Goal: Task Accomplishment & Management: Use online tool/utility

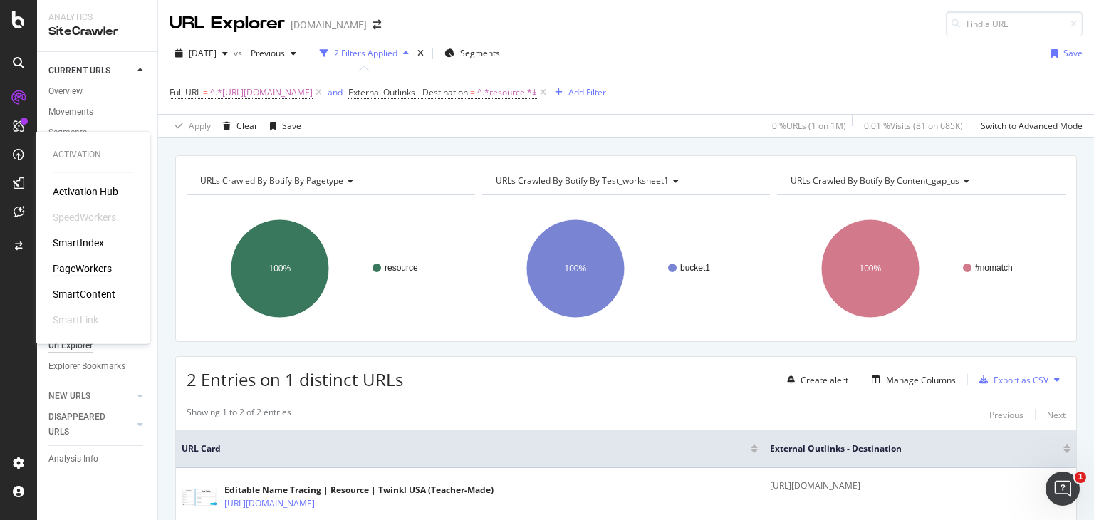
click at [91, 273] on div "PageWorkers" at bounding box center [82, 268] width 59 height 14
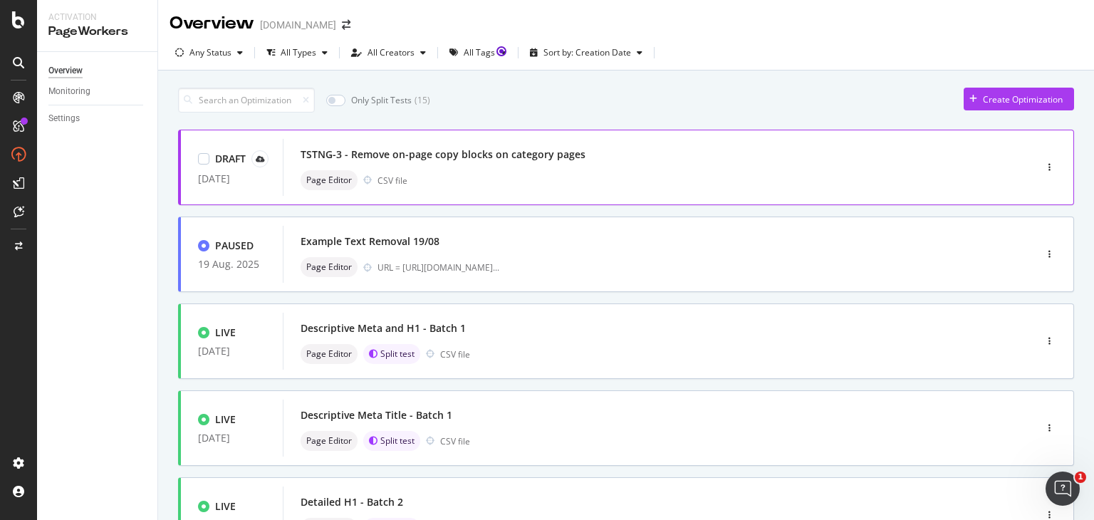
click at [419, 150] on div "TSTNG-3 - Remove on-page copy blocks on category pages" at bounding box center [443, 154] width 285 height 14
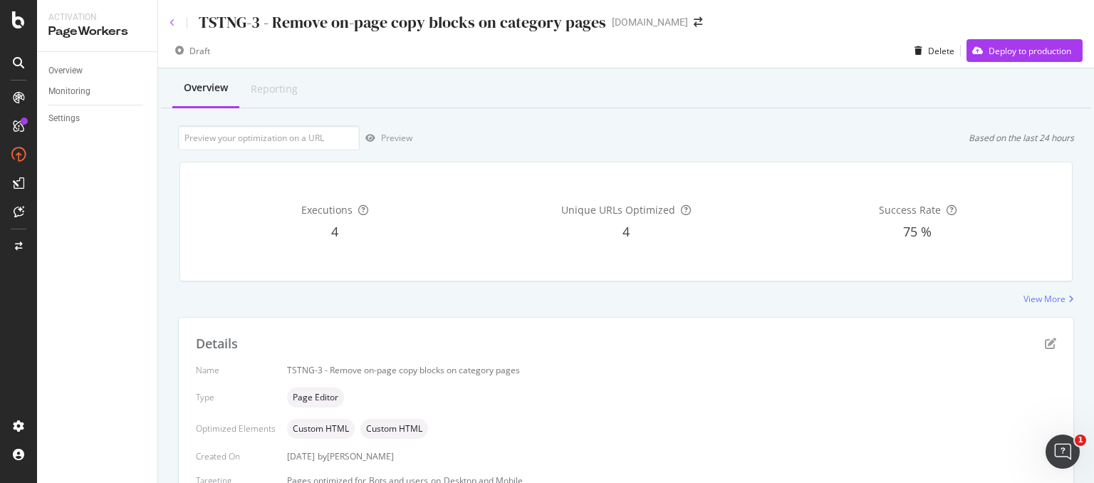
click at [174, 26] on icon at bounding box center [173, 23] width 6 height 9
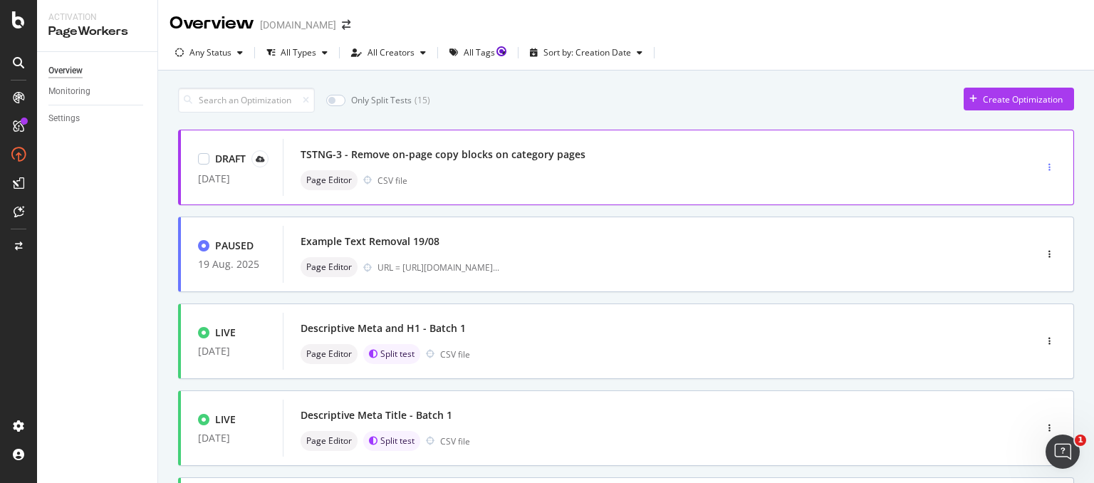
click at [1044, 167] on div "button" at bounding box center [1050, 167] width 14 height 9
click at [1016, 197] on div "Edit" at bounding box center [1017, 193] width 15 height 12
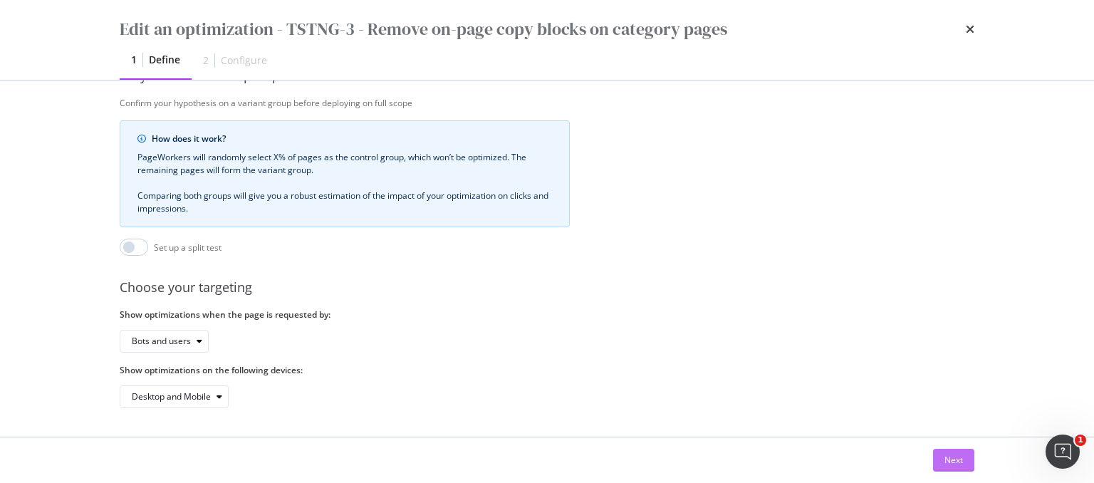
click at [942, 459] on button "Next" at bounding box center [953, 460] width 41 height 23
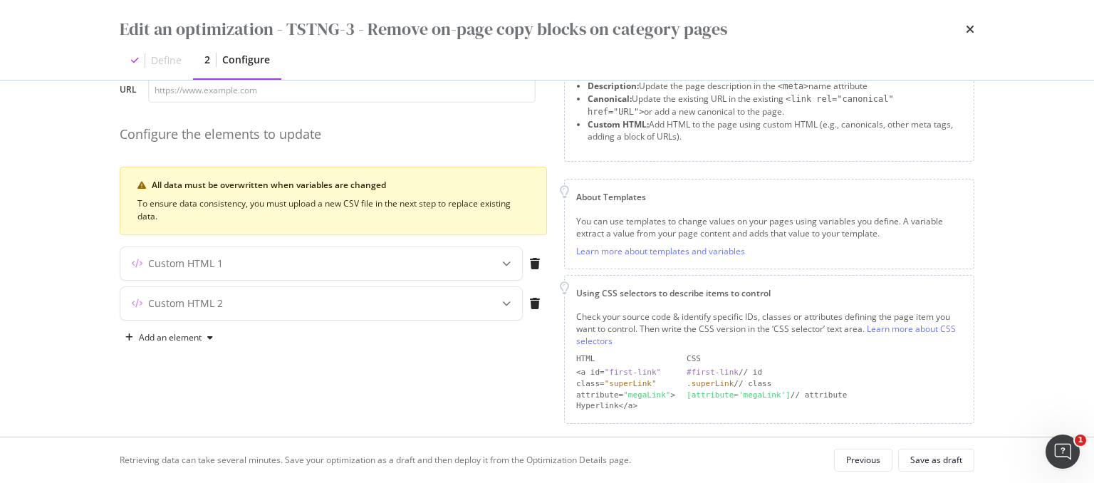
scroll to position [105, 0]
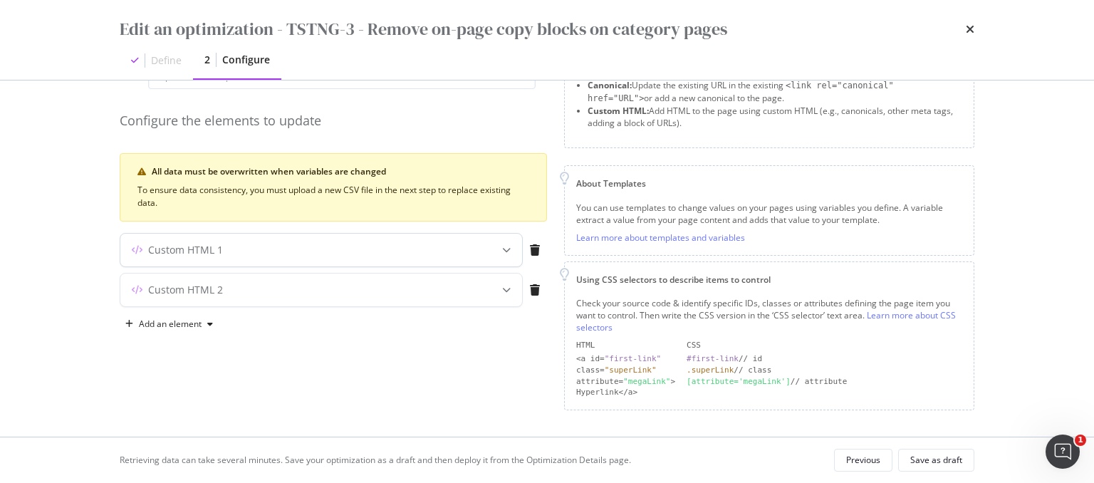
click at [487, 251] on div "Custom HTML 1" at bounding box center [321, 250] width 402 height 33
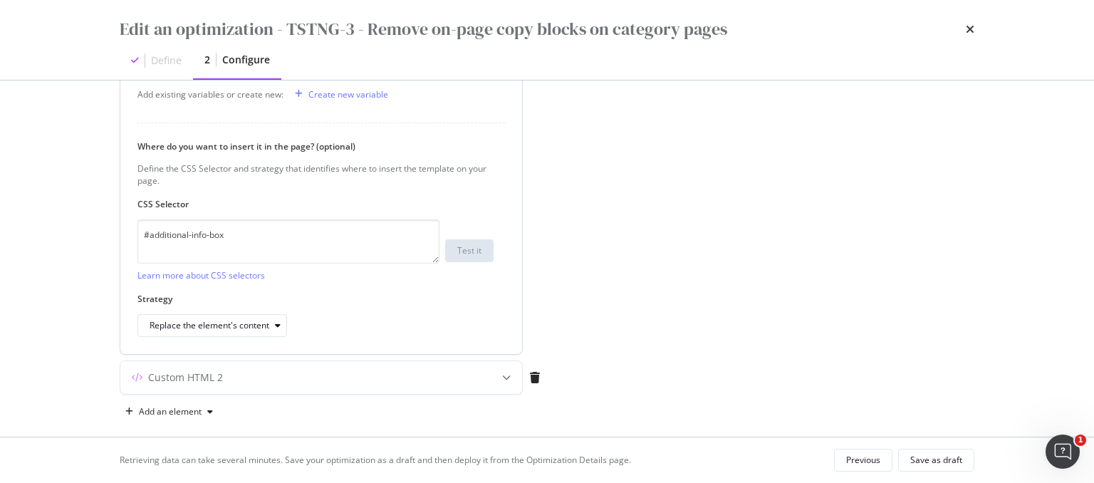
scroll to position [553, 0]
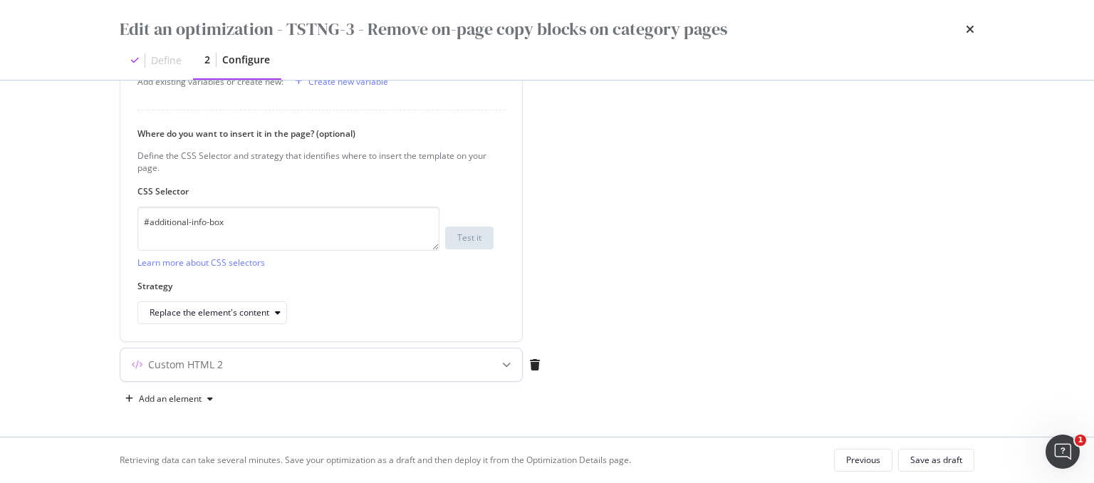
click at [496, 360] on div "modal" at bounding box center [506, 364] width 31 height 33
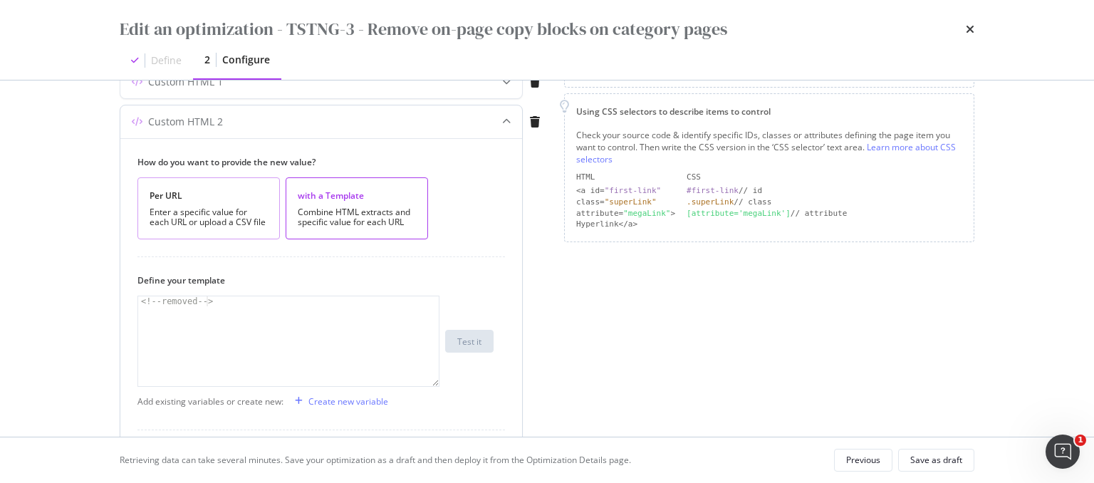
scroll to position [268, 0]
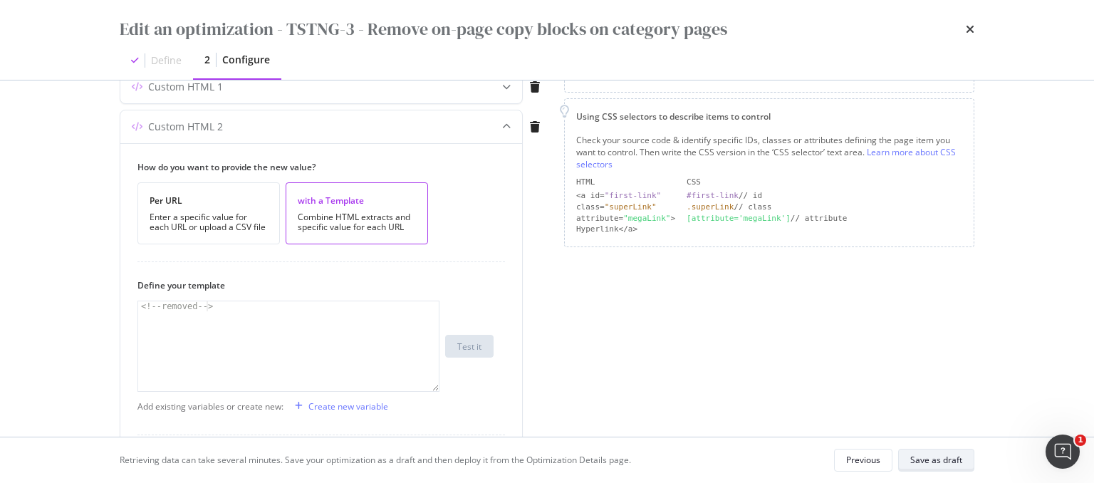
click at [952, 464] on div "Save as draft" at bounding box center [936, 460] width 52 height 12
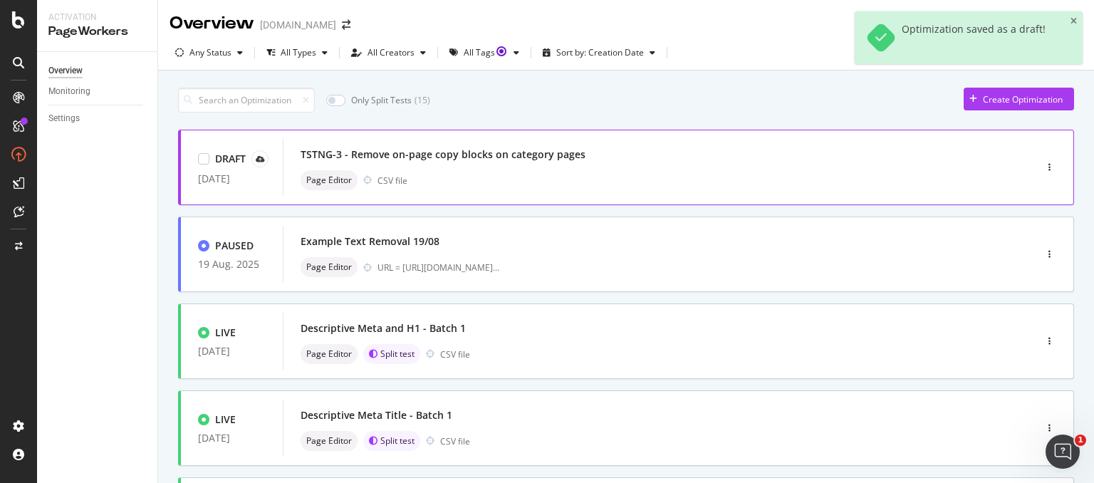
click at [974, 154] on div "TSTNG-3 - Remove on-page copy blocks on category pages Page Editor CSV file" at bounding box center [637, 167] width 709 height 57
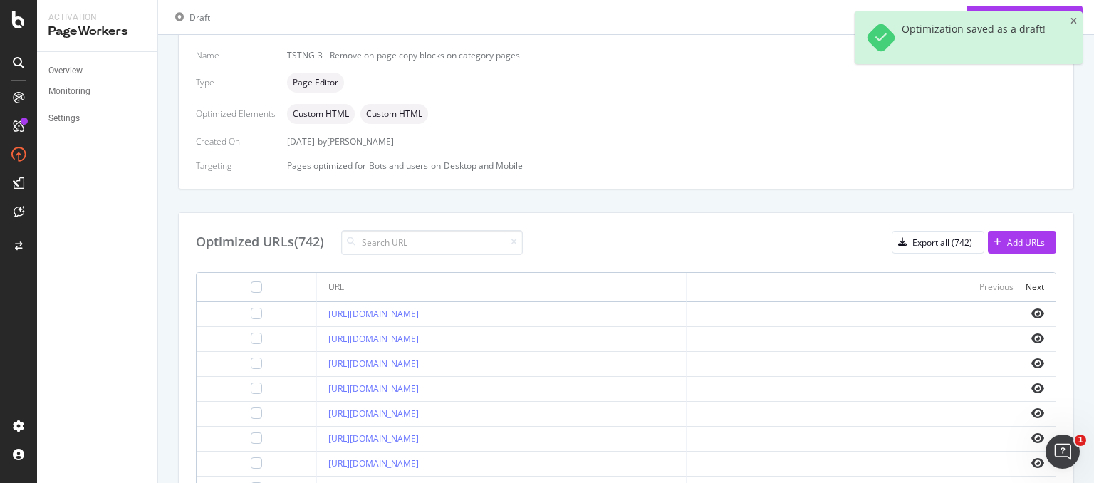
scroll to position [386, 0]
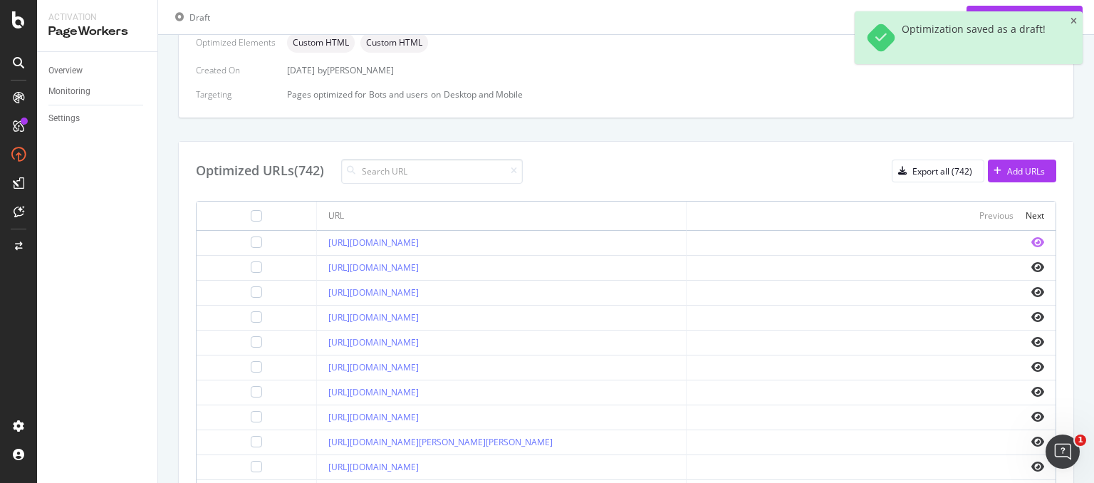
click at [1031, 241] on icon "eye" at bounding box center [1037, 241] width 13 height 11
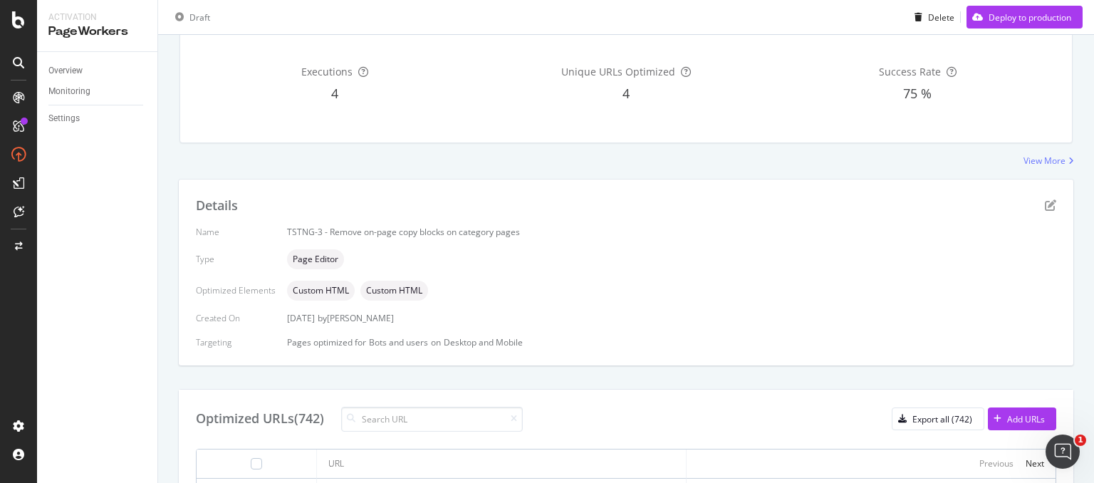
scroll to position [0, 0]
